Goal: Task Accomplishment & Management: Complete application form

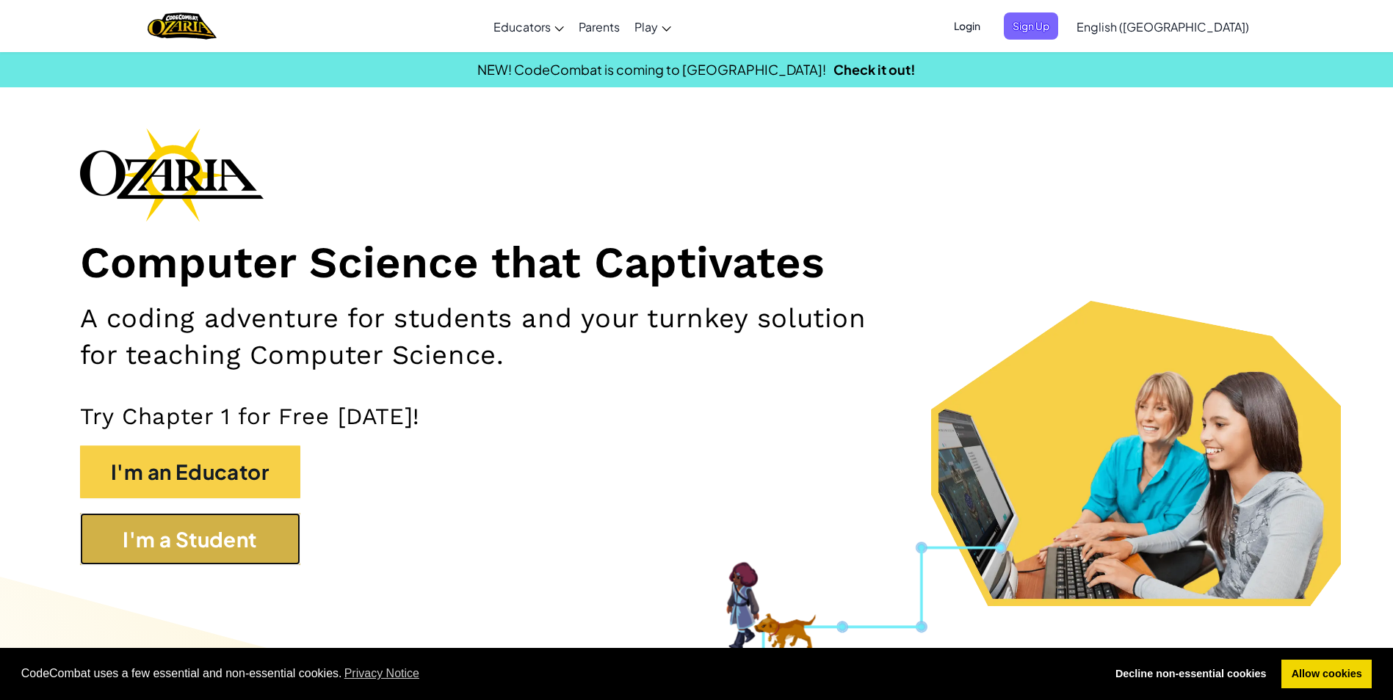
click at [265, 528] on button "I'm a Student" at bounding box center [190, 539] width 220 height 53
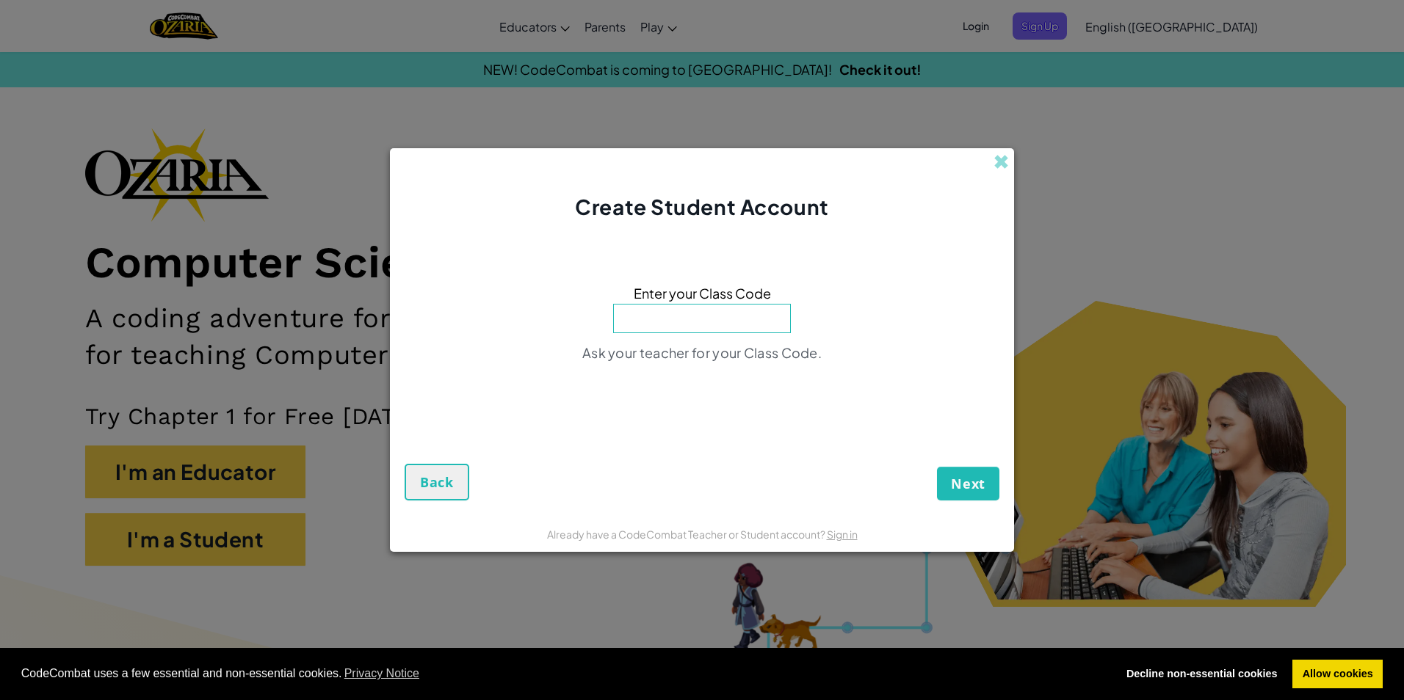
click at [991, 159] on div "Create Student Account" at bounding box center [702, 184] width 624 height 73
click at [999, 157] on span at bounding box center [1000, 161] width 15 height 15
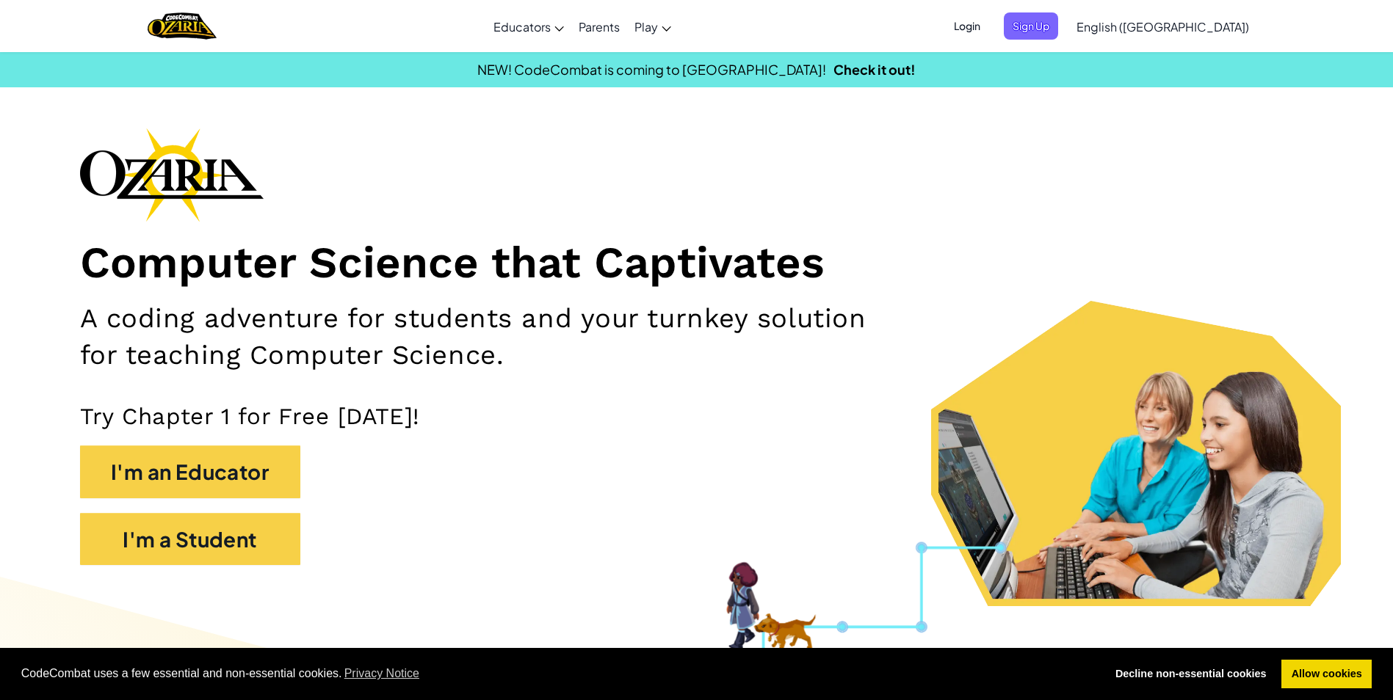
click at [989, 33] on span "Login" at bounding box center [967, 25] width 44 height 27
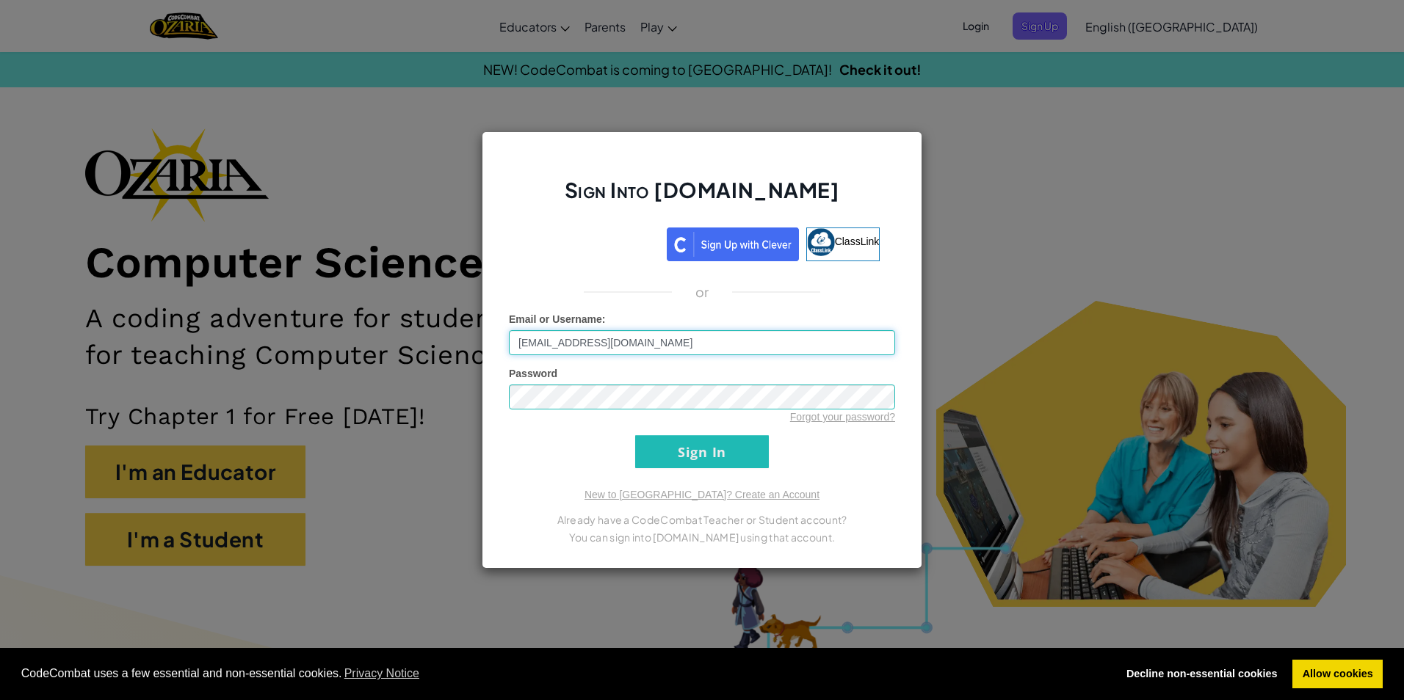
type input "[EMAIL_ADDRESS][DOMAIN_NAME]"
click at [635, 435] on input "Sign In" at bounding box center [702, 451] width 134 height 33
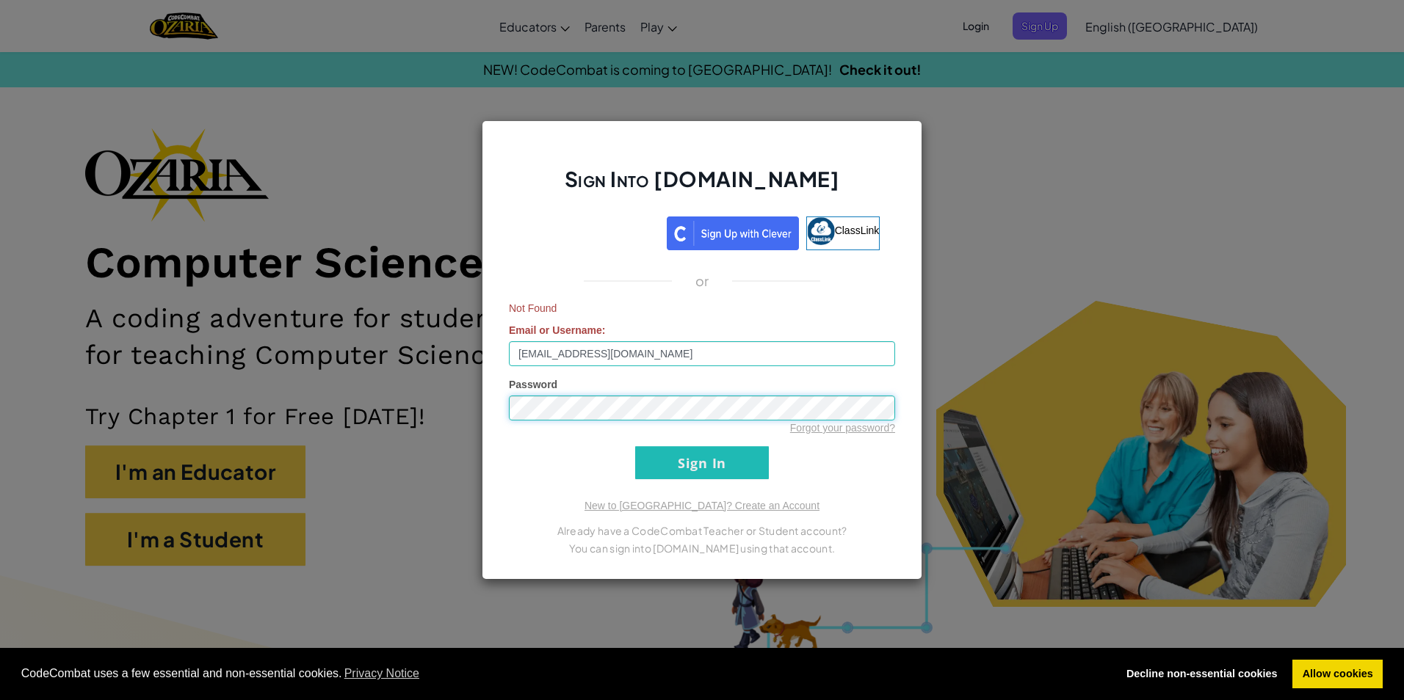
click at [635, 446] on input "Sign In" at bounding box center [702, 462] width 134 height 33
